Goal: Find specific page/section: Find specific page/section

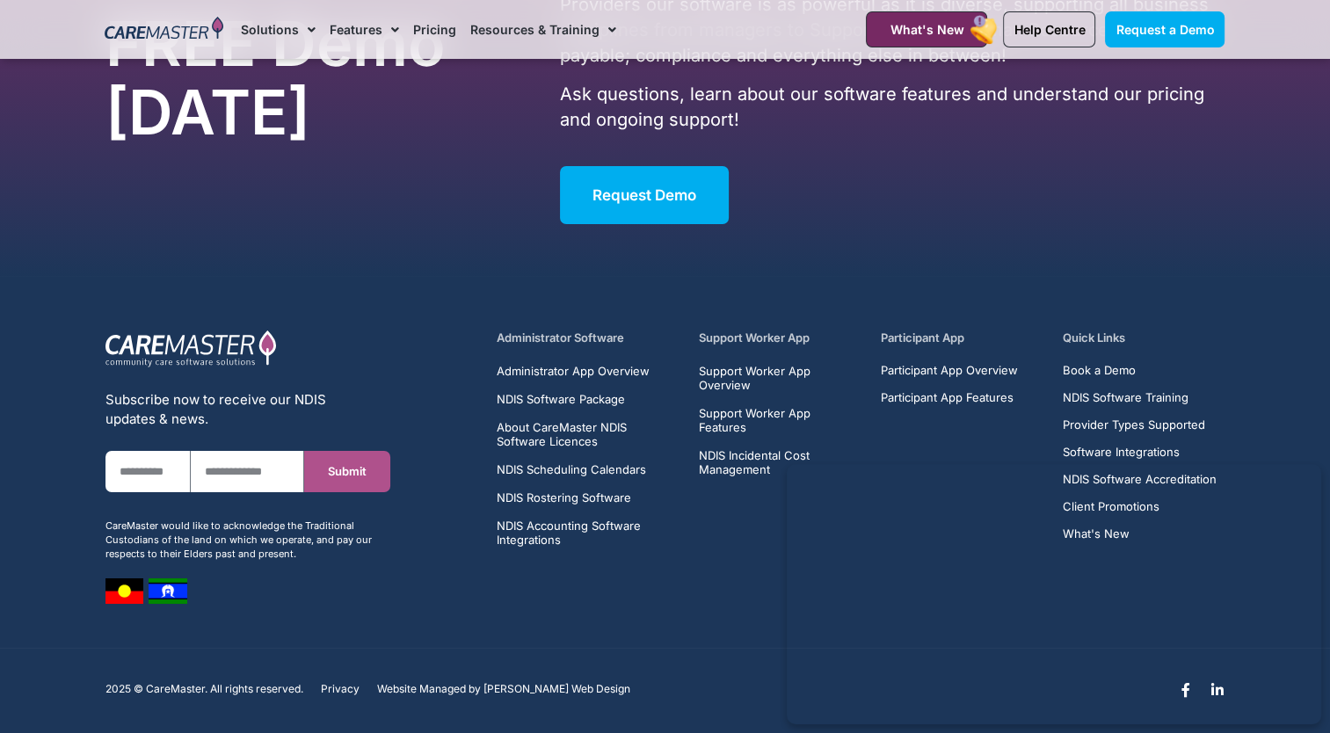
scroll to position [6320, 0]
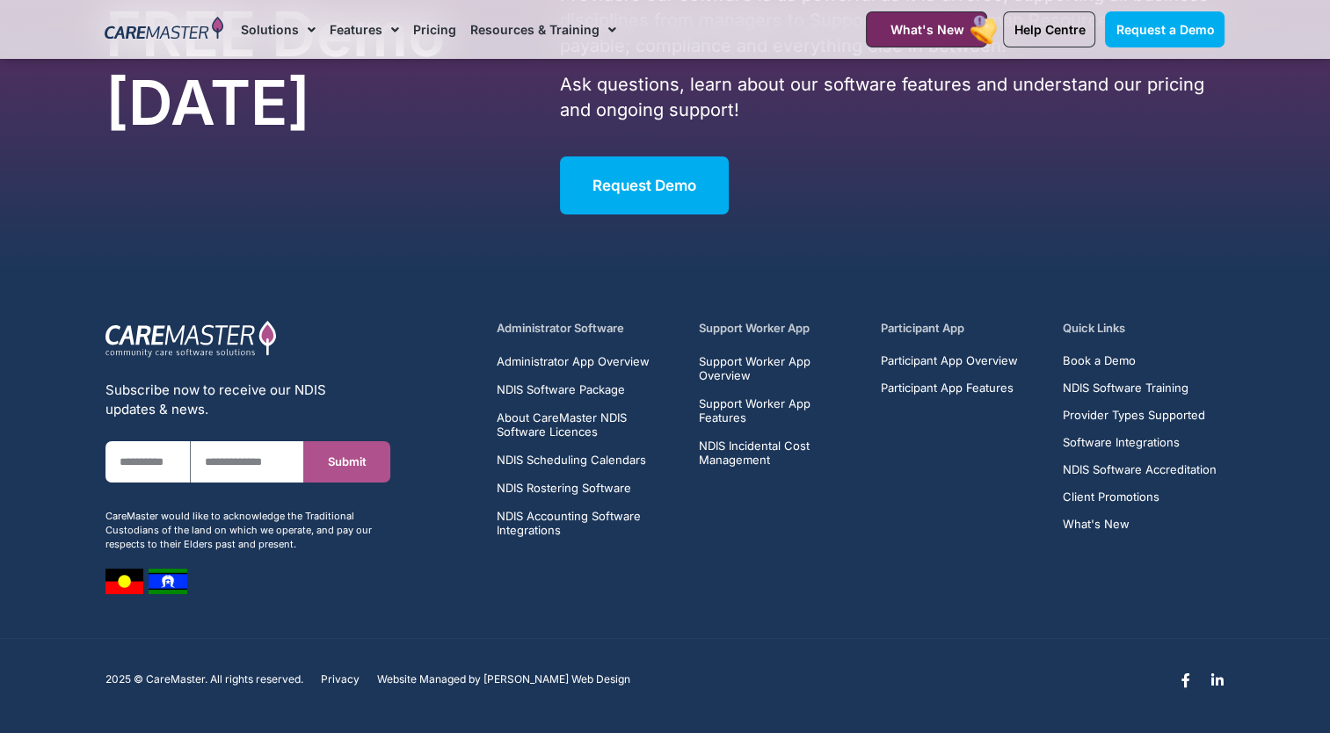
click at [724, 332] on h5 "Support Worker App" at bounding box center [780, 328] width 162 height 17
click at [802, 332] on h5 "Support Worker App" at bounding box center [780, 328] width 162 height 17
click at [800, 332] on h5 "Support Worker App" at bounding box center [780, 328] width 162 height 17
drag, startPoint x: 800, startPoint y: 332, endPoint x: 780, endPoint y: 325, distance: 21.4
click at [780, 325] on h5 "Support Worker App" at bounding box center [780, 328] width 162 height 17
